Goal: Information Seeking & Learning: Learn about a topic

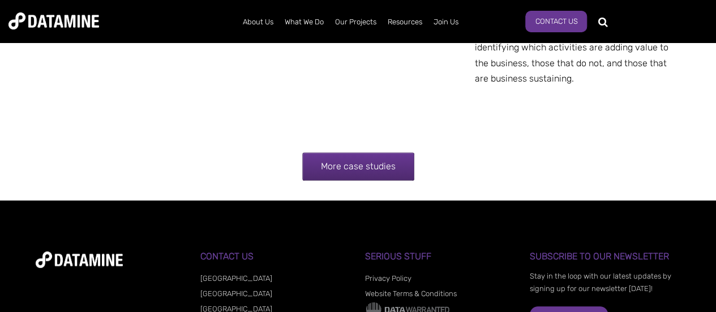
scroll to position [2355, 0]
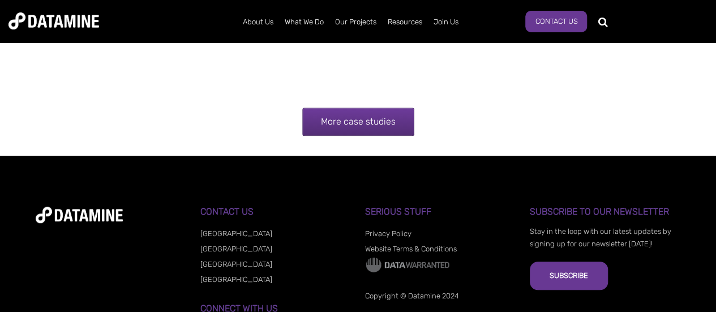
click at [354, 121] on link "More case studies" at bounding box center [358, 122] width 112 height 28
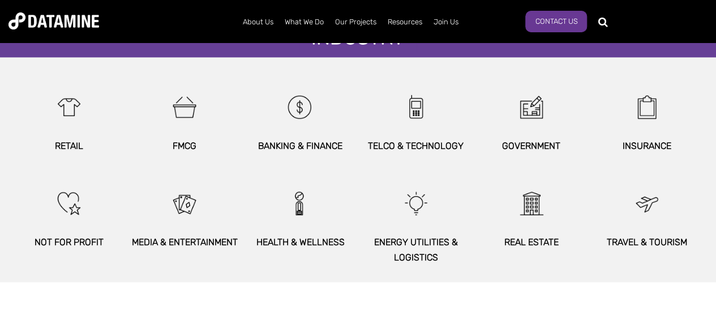
scroll to position [737, 0]
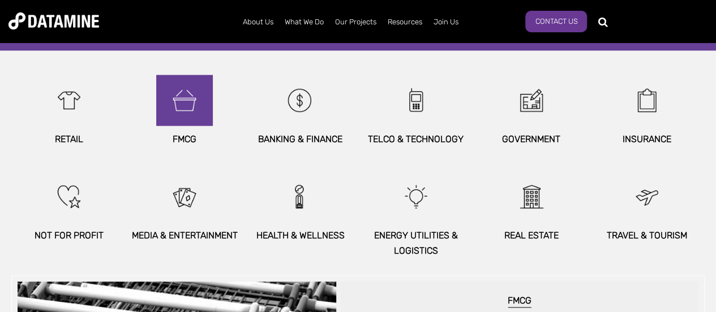
click at [174, 116] on img at bounding box center [184, 100] width 49 height 51
click at [182, 100] on img at bounding box center [184, 100] width 49 height 51
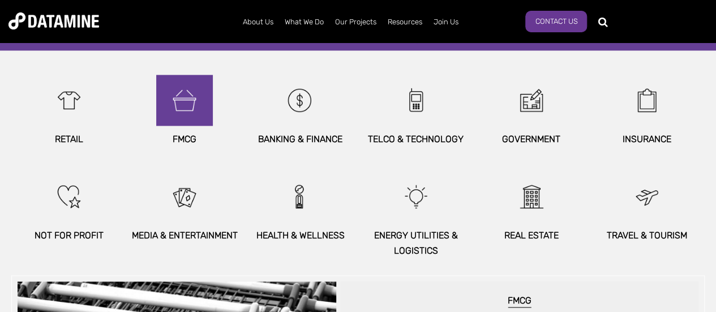
click at [190, 90] on img at bounding box center [184, 100] width 49 height 51
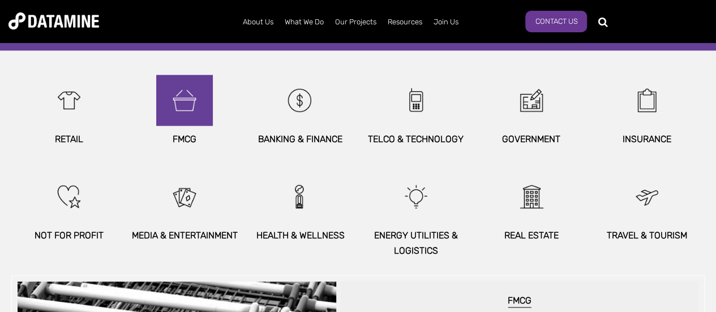
click at [190, 90] on img at bounding box center [184, 100] width 49 height 51
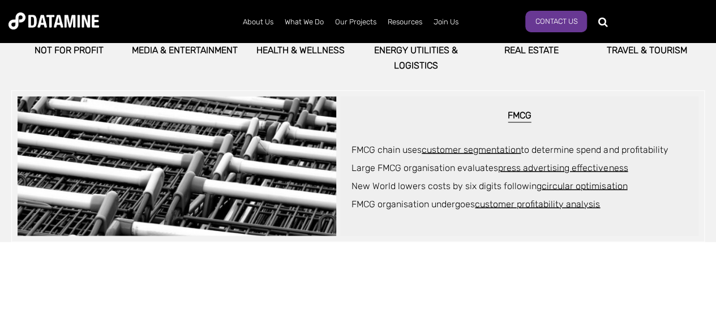
scroll to position [922, 0]
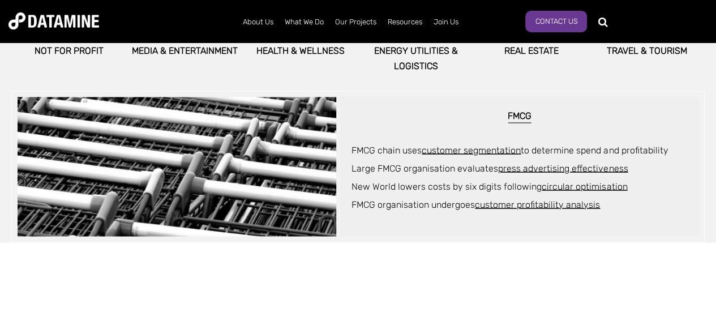
click at [231, 136] on div at bounding box center [177, 166] width 319 height 139
click at [413, 207] on span "FMCG organisation undergoes customer profitability analysis" at bounding box center [476, 204] width 249 height 11
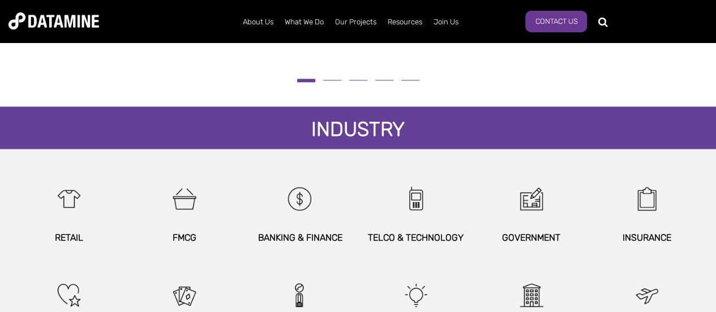
scroll to position [637, 0]
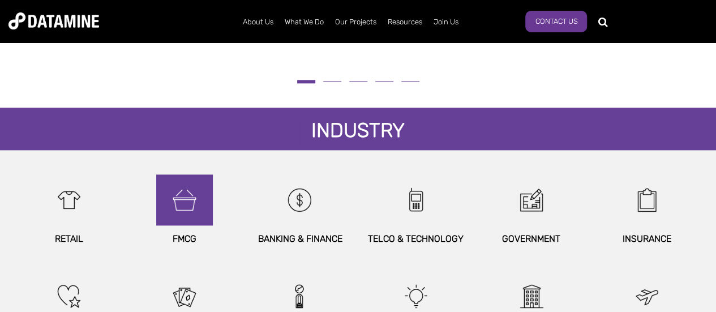
click at [202, 201] on img at bounding box center [184, 199] width 49 height 51
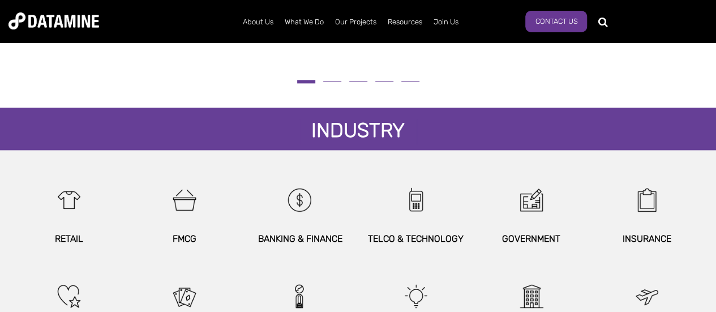
drag, startPoint x: 202, startPoint y: 201, endPoint x: 185, endPoint y: 229, distance: 32.2
click at [185, 229] on div "FMCG" at bounding box center [184, 210] width 115 height 72
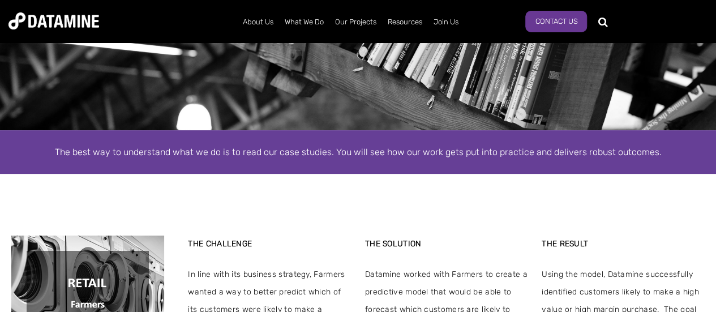
scroll to position [0, 0]
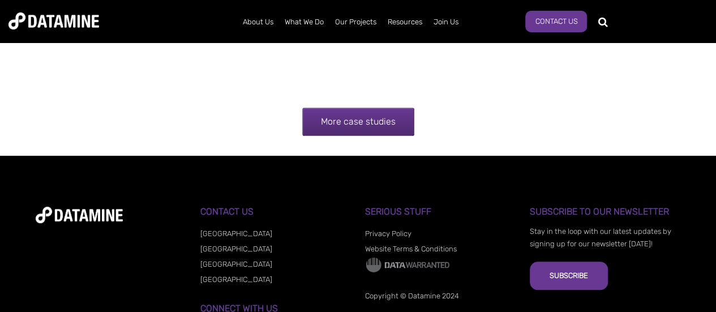
scroll to position [2355, 0]
